Goal: Find specific page/section: Find specific page/section

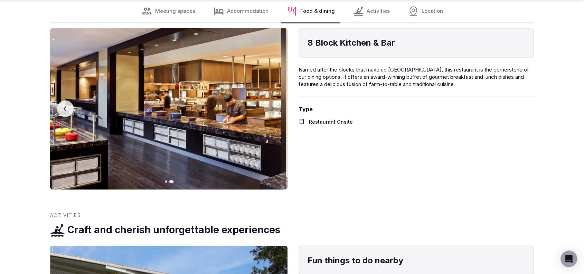
scroll to position [1438, 0]
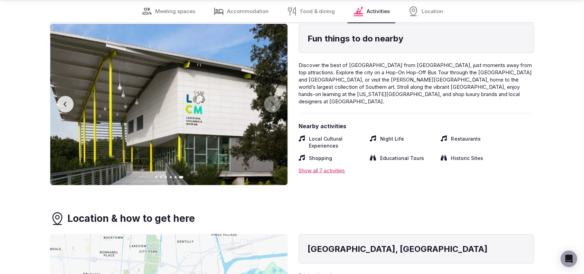
click at [62, 96] on button "Previous slide" at bounding box center [65, 104] width 17 height 17
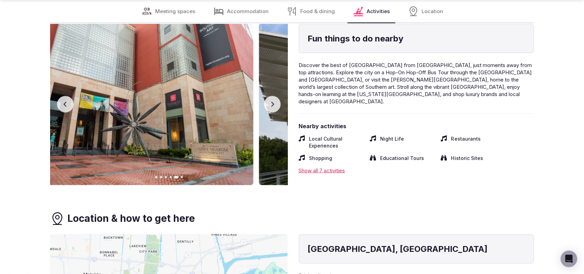
click at [62, 96] on button "Previous slide" at bounding box center [65, 104] width 17 height 17
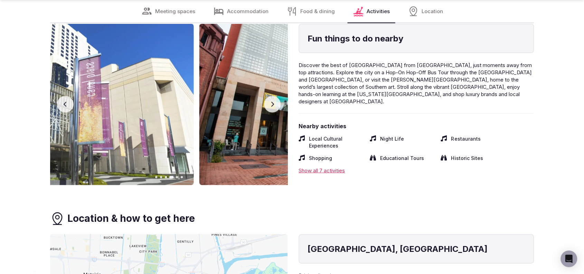
click at [62, 96] on button "Previous slide" at bounding box center [65, 104] width 17 height 17
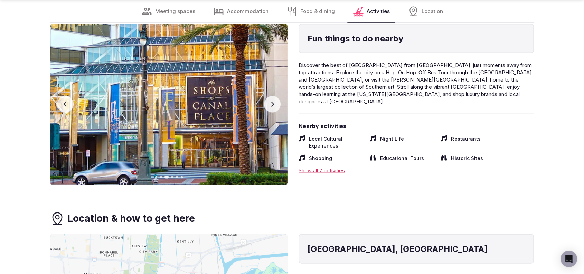
click at [61, 96] on button "Previous slide" at bounding box center [65, 104] width 17 height 17
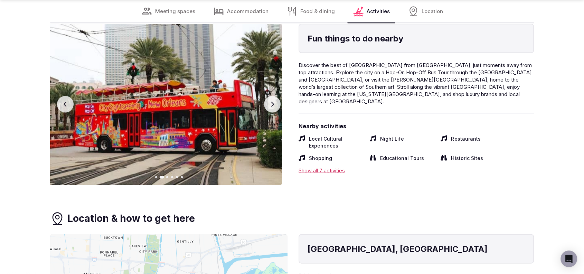
click at [61, 96] on button "Previous slide" at bounding box center [65, 104] width 17 height 17
